Goal: Obtain resource: Obtain resource

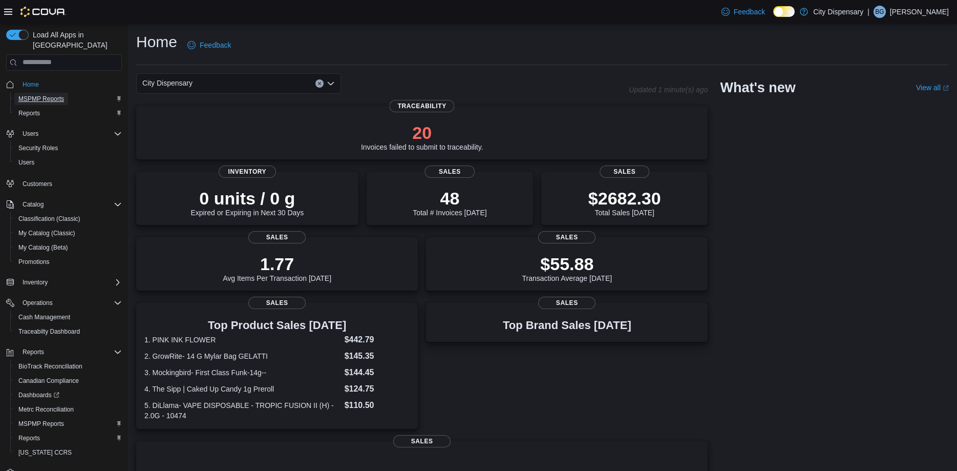
click at [44, 95] on span "MSPMP Reports" at bounding box center [41, 99] width 46 height 8
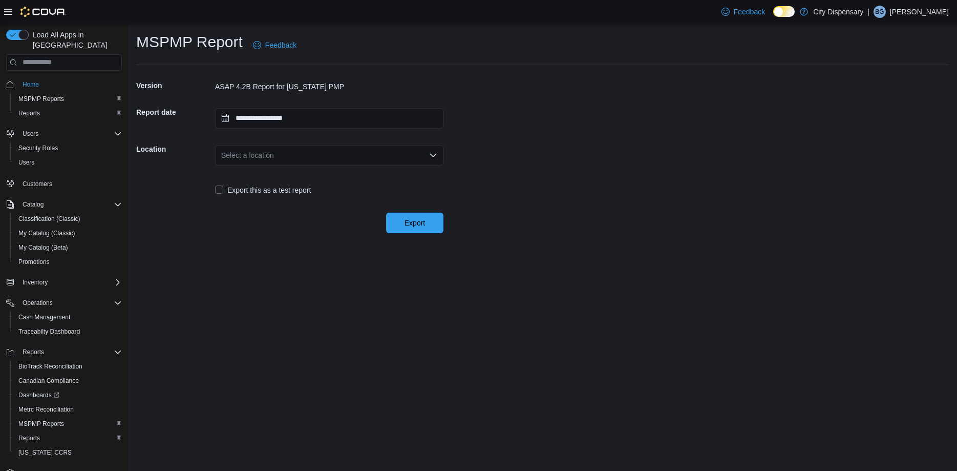
click at [385, 164] on div "Select a location" at bounding box center [329, 155] width 228 height 20
click at [290, 189] on span "[STREET_ADDRESS]" at bounding box center [336, 187] width 204 height 10
click at [426, 222] on span "Export" at bounding box center [414, 222] width 45 height 20
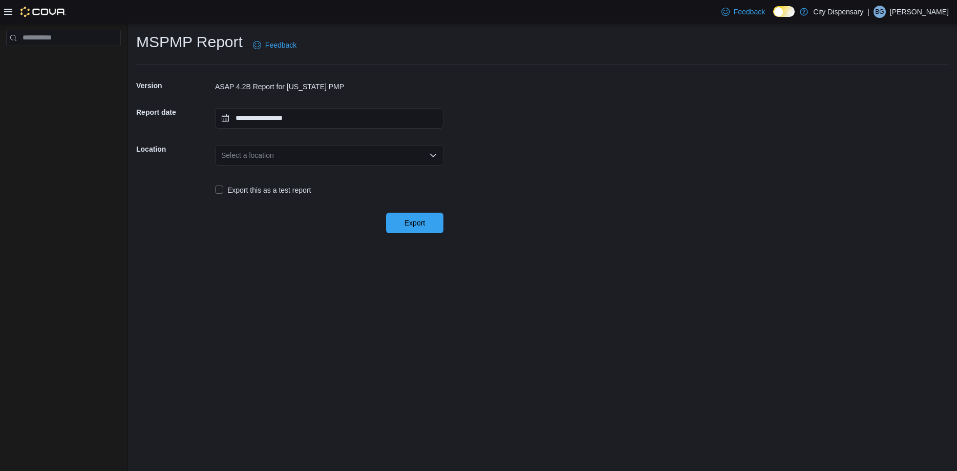
click at [273, 160] on div "Select a location" at bounding box center [329, 155] width 228 height 20
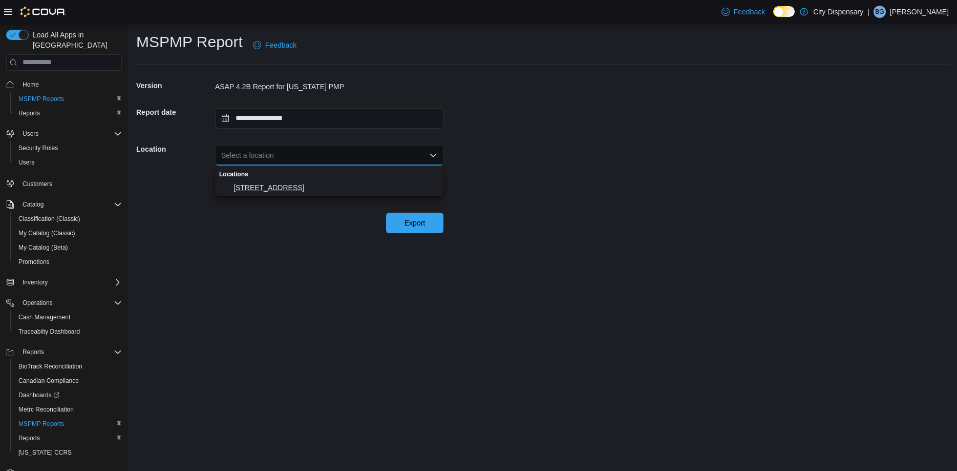
click at [269, 184] on span "[STREET_ADDRESS]" at bounding box center [336, 187] width 204 height 10
click at [434, 230] on span "Export" at bounding box center [414, 222] width 45 height 20
